Goal: Task Accomplishment & Management: Manage account settings

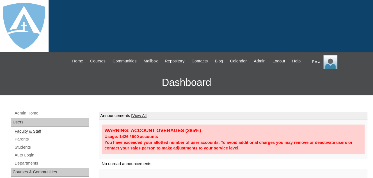
scroll to position [56, 0]
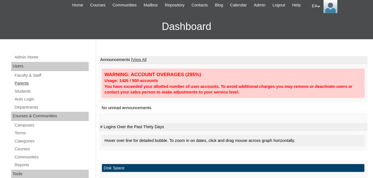
click at [27, 87] on link "Parents" at bounding box center [51, 83] width 75 height 7
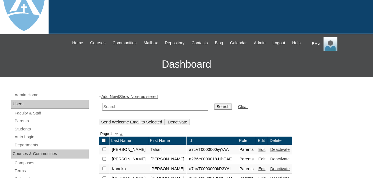
scroll to position [84, 0]
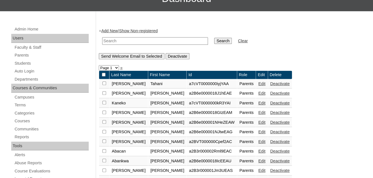
click at [134, 45] on input "text" at bounding box center [155, 41] width 106 height 8
type input "kaitlynstaines@yahoo.com"
click at [214, 44] on input "Search" at bounding box center [222, 41] width 17 height 6
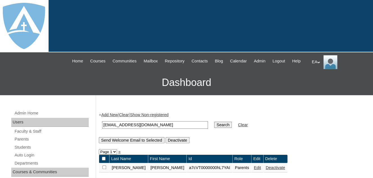
scroll to position [84, 0]
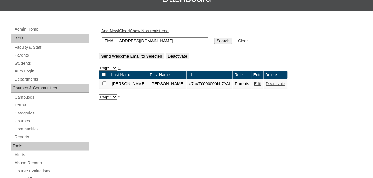
click at [254, 86] on link "Edit" at bounding box center [257, 84] width 7 height 4
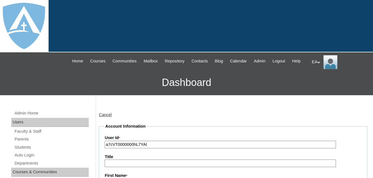
scroll to position [196, 0]
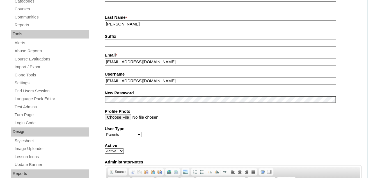
type input "primarystudentEA"
drag, startPoint x: 148, startPoint y: 88, endPoint x: 105, endPoint y: 84, distance: 43.4
click at [105, 84] on input "primarystudentEA" at bounding box center [220, 81] width 231 height 8
paste input "1. Navigate to http://edvance360.com/enlightium/ 2. Here is your parent usernam…"
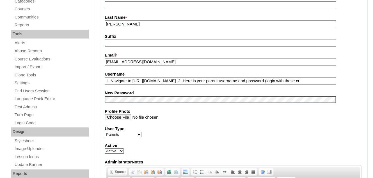
scroll to position [0, 0]
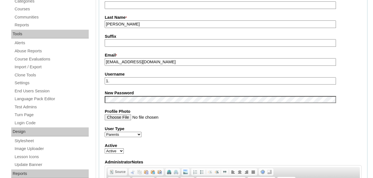
type input "1"
drag, startPoint x: 160, startPoint y: 68, endPoint x: 105, endPoint y: 67, distance: 54.7
click at [105, 66] on input "kaitlynstaines@yahoo.com" at bounding box center [220, 62] width 231 height 8
click at [119, 82] on input "Username" at bounding box center [220, 81] width 231 height 8
paste input "kaitlynstaines@yahoo.com"
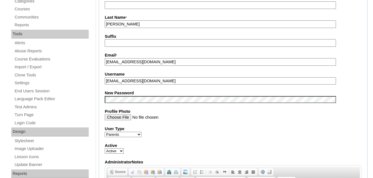
type input "kaitlynstaines@yahoo.com"
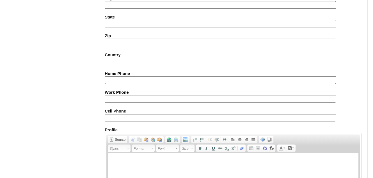
scroll to position [587, 0]
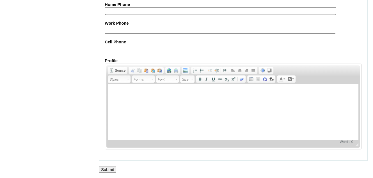
click at [112, 167] on input "Submit" at bounding box center [107, 170] width 17 height 6
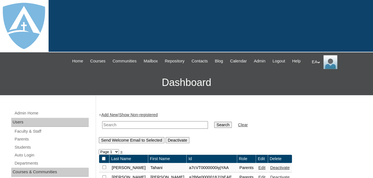
click at [314, 60] on div "EA My Profile My Settings Logout" at bounding box center [340, 62] width 56 height 14
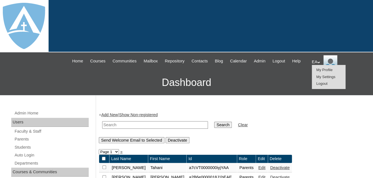
click at [322, 84] on span "Logout" at bounding box center [321, 84] width 11 height 4
